Goal: Task Accomplishment & Management: Use online tool/utility

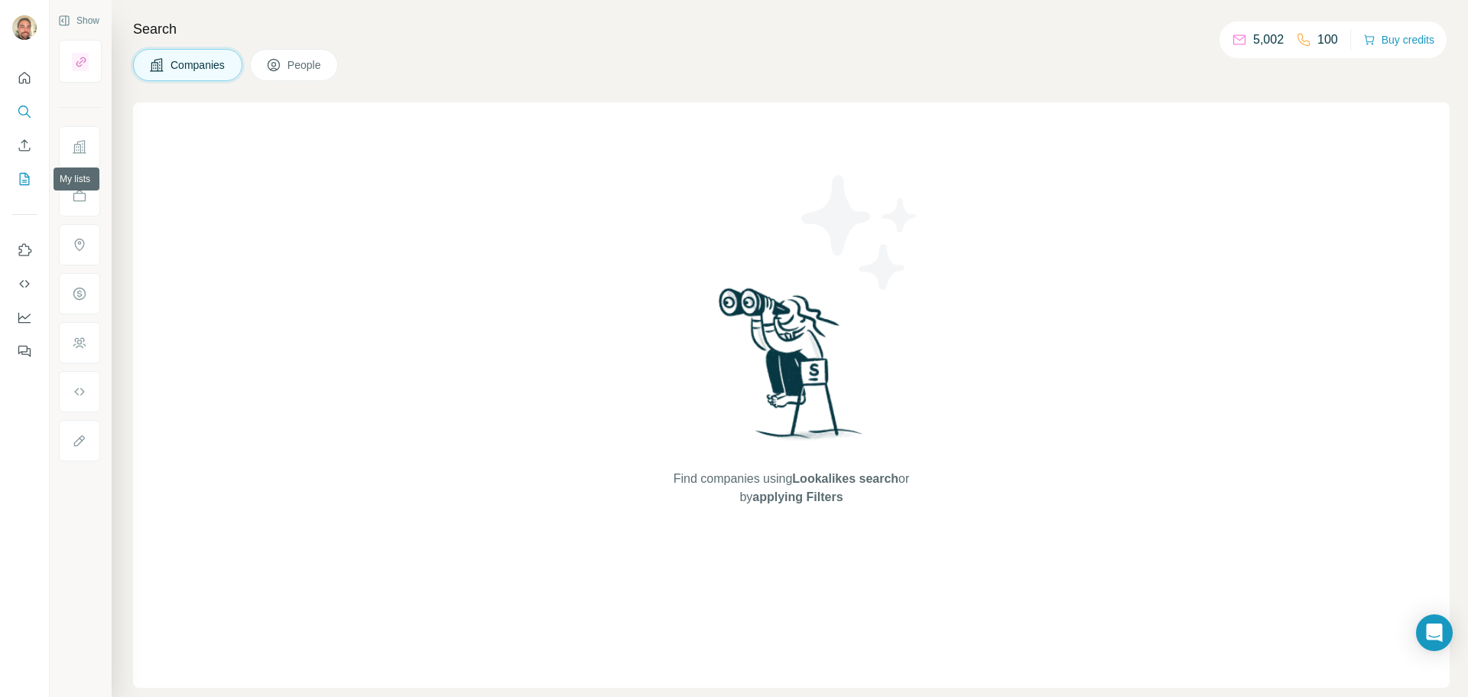
click at [24, 178] on icon "My lists" at bounding box center [24, 178] width 15 height 15
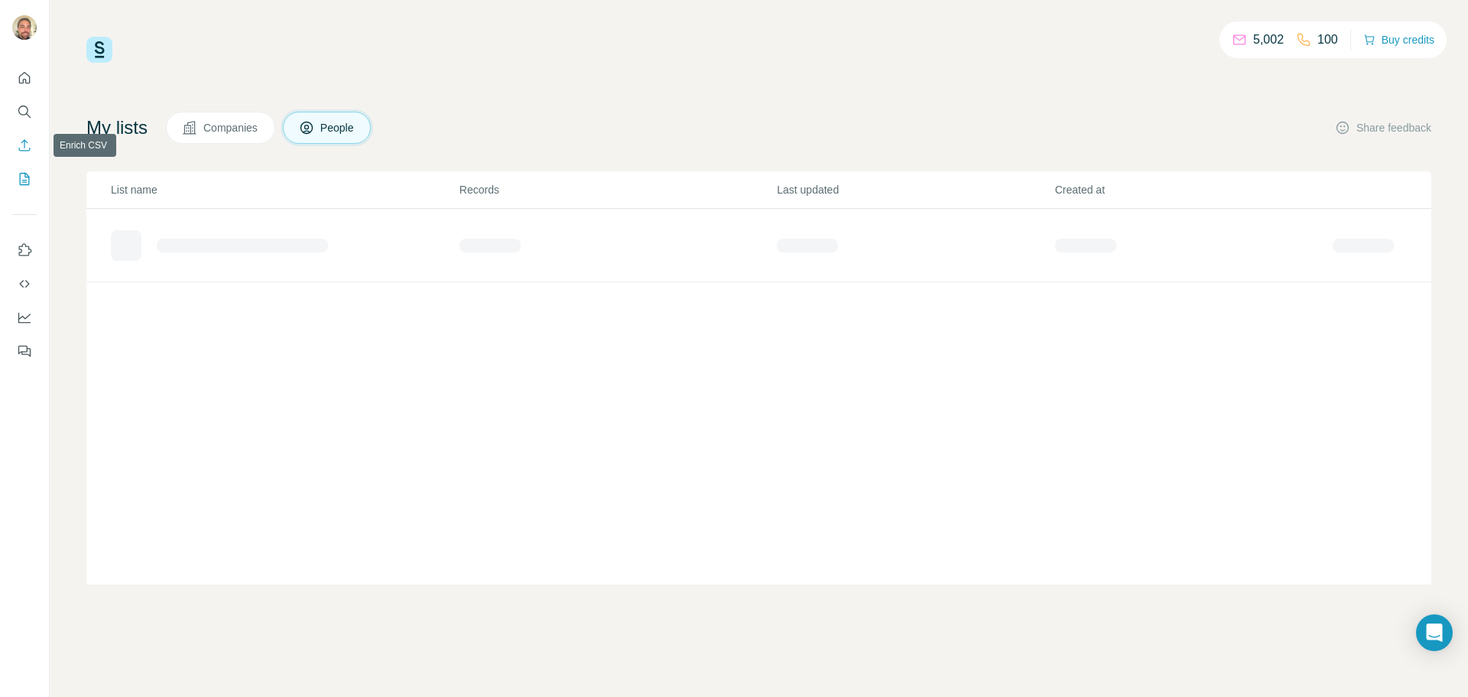
click at [31, 140] on icon "Enrich CSV" at bounding box center [24, 145] width 15 height 15
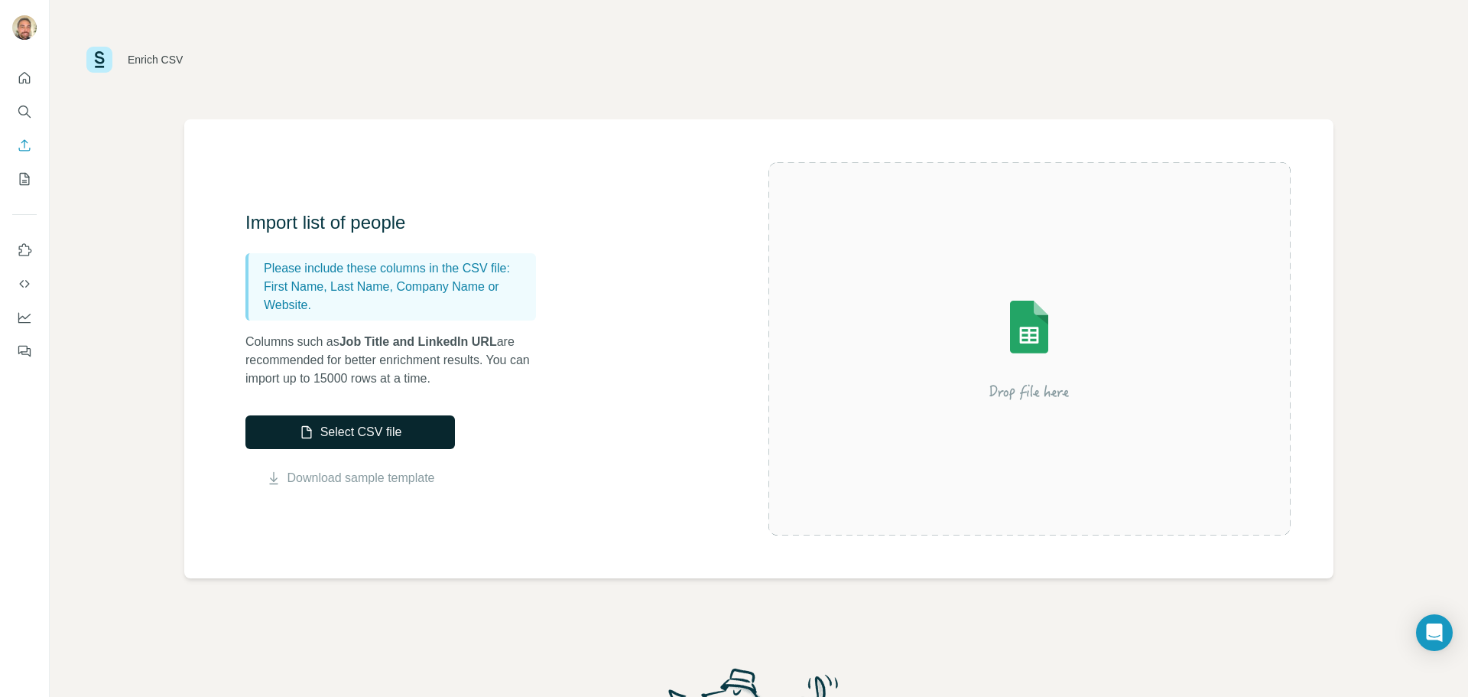
click at [394, 437] on button "Select CSV file" at bounding box center [349, 432] width 209 height 34
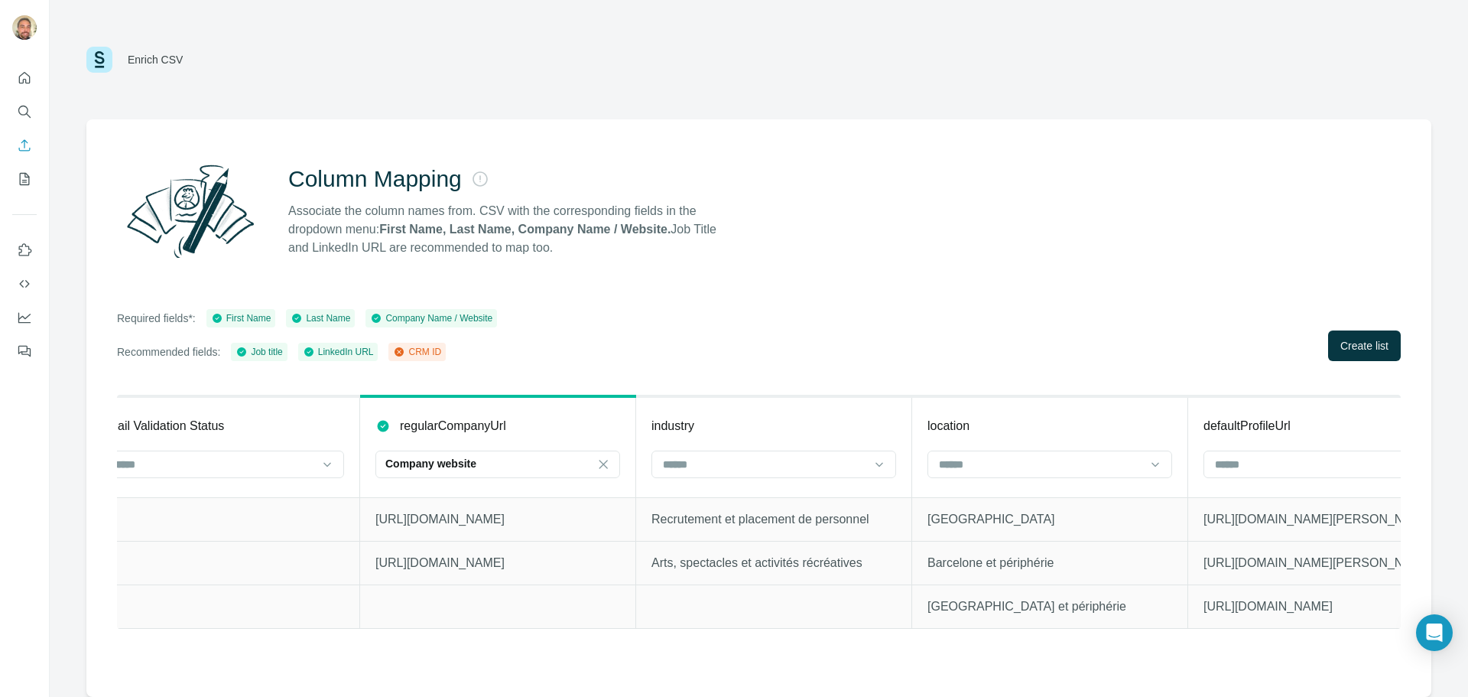
scroll to position [0, 2029]
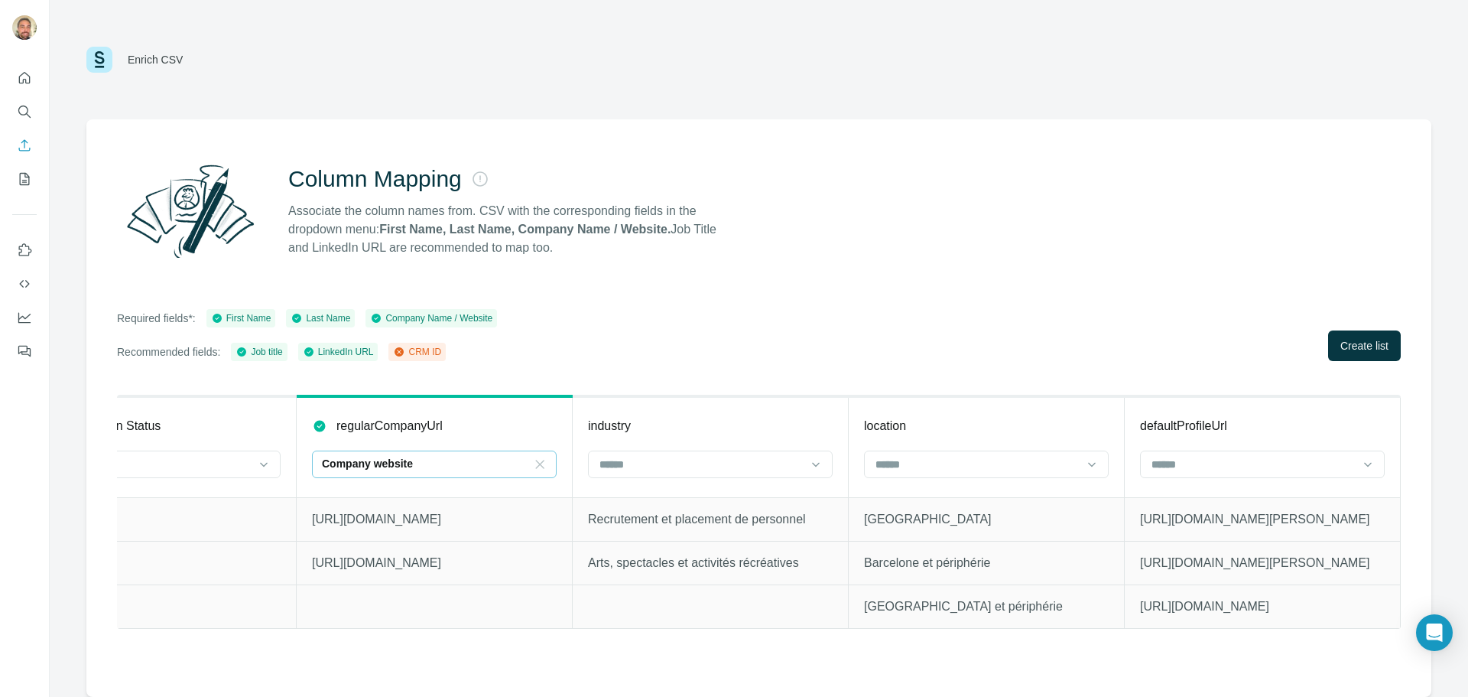
click at [543, 467] on icon at bounding box center [540, 464] width 8 height 8
click at [651, 327] on div "Required fields*: First Name Last Name Company Name / Website Recommended field…" at bounding box center [759, 335] width 1284 height 52
click at [1367, 352] on span "Create list" at bounding box center [1364, 345] width 48 height 15
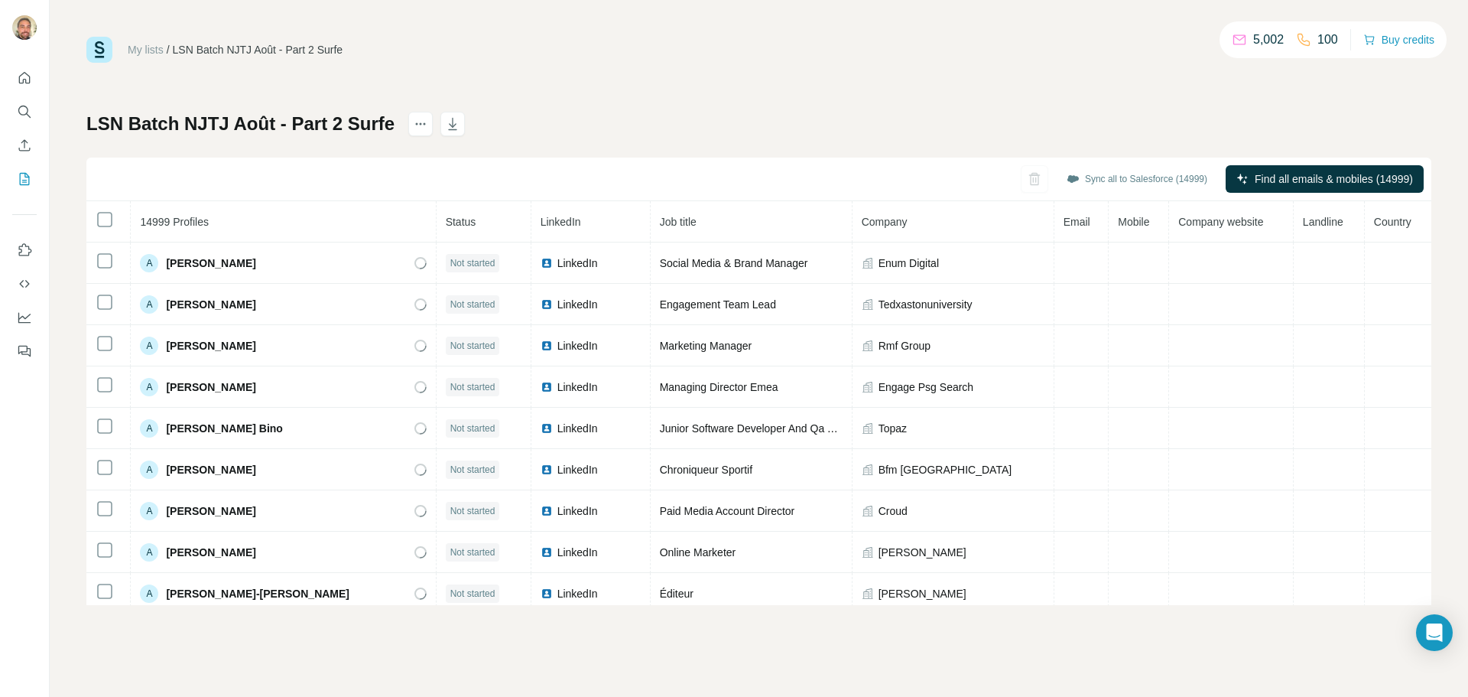
click at [1060, 69] on div "My lists / LSN Batch NJTJ Août - Part 2 Surfe 5,002 100 Buy credits LSN Batch N…" at bounding box center [758, 321] width 1345 height 568
drag, startPoint x: 137, startPoint y: 219, endPoint x: 222, endPoint y: 216, distance: 85.0
click at [222, 216] on th "14999 Profiles" at bounding box center [283, 221] width 305 height 41
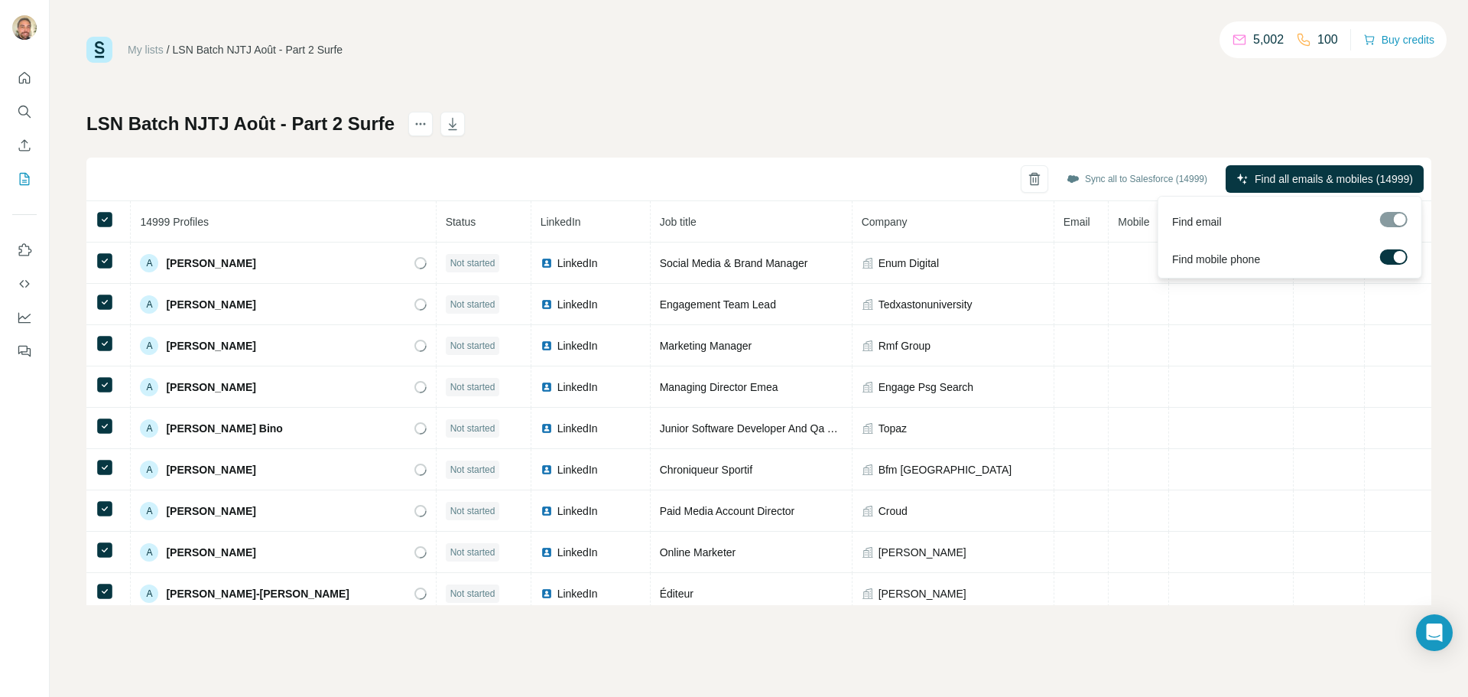
click at [1398, 257] on div at bounding box center [1400, 257] width 12 height 12
click at [1336, 179] on span "Find all emails (14999)" at bounding box center [1358, 178] width 109 height 15
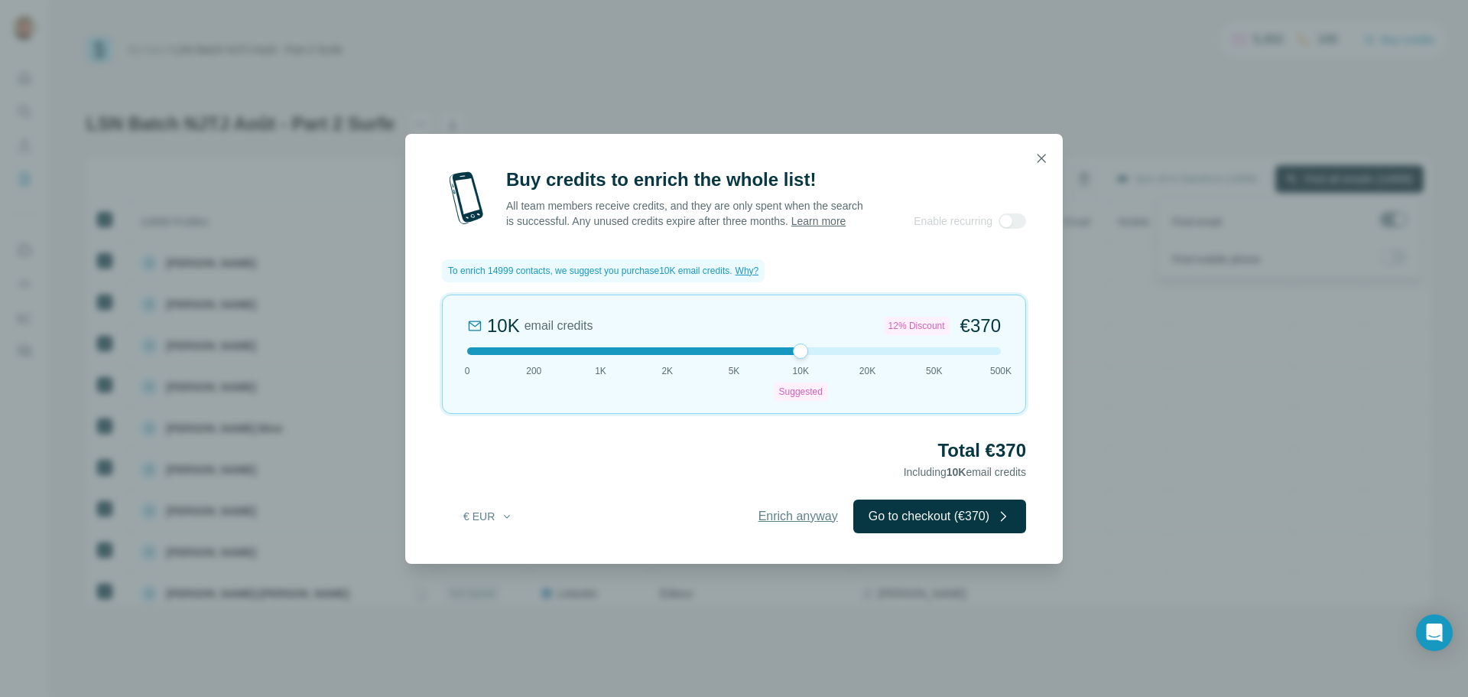
click at [776, 525] on span "Enrich anyway" at bounding box center [798, 516] width 80 height 18
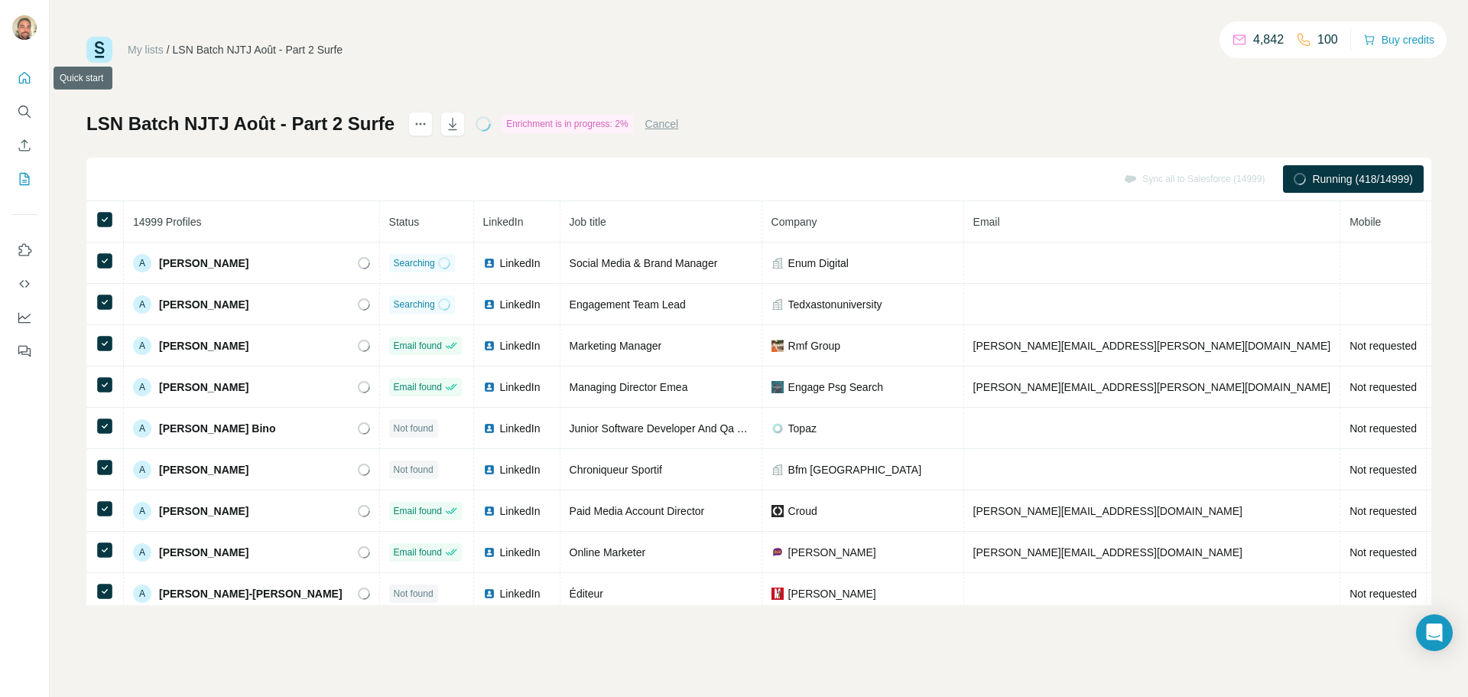
click at [31, 78] on icon "Quick start" at bounding box center [24, 77] width 15 height 15
